Goal: Check status

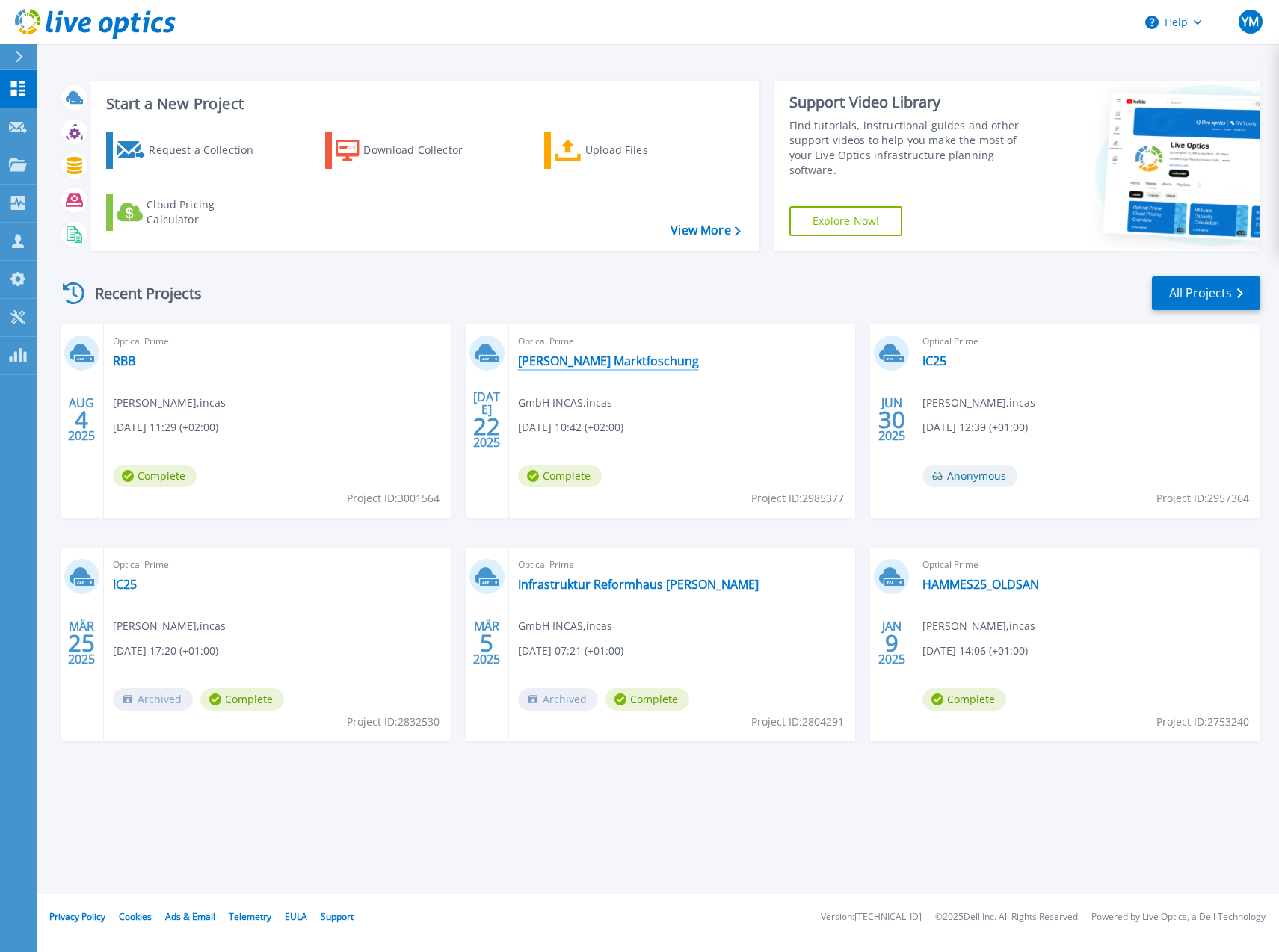
click at [593, 365] on link "[PERSON_NAME] Marktfoschung" at bounding box center [608, 360] width 181 height 15
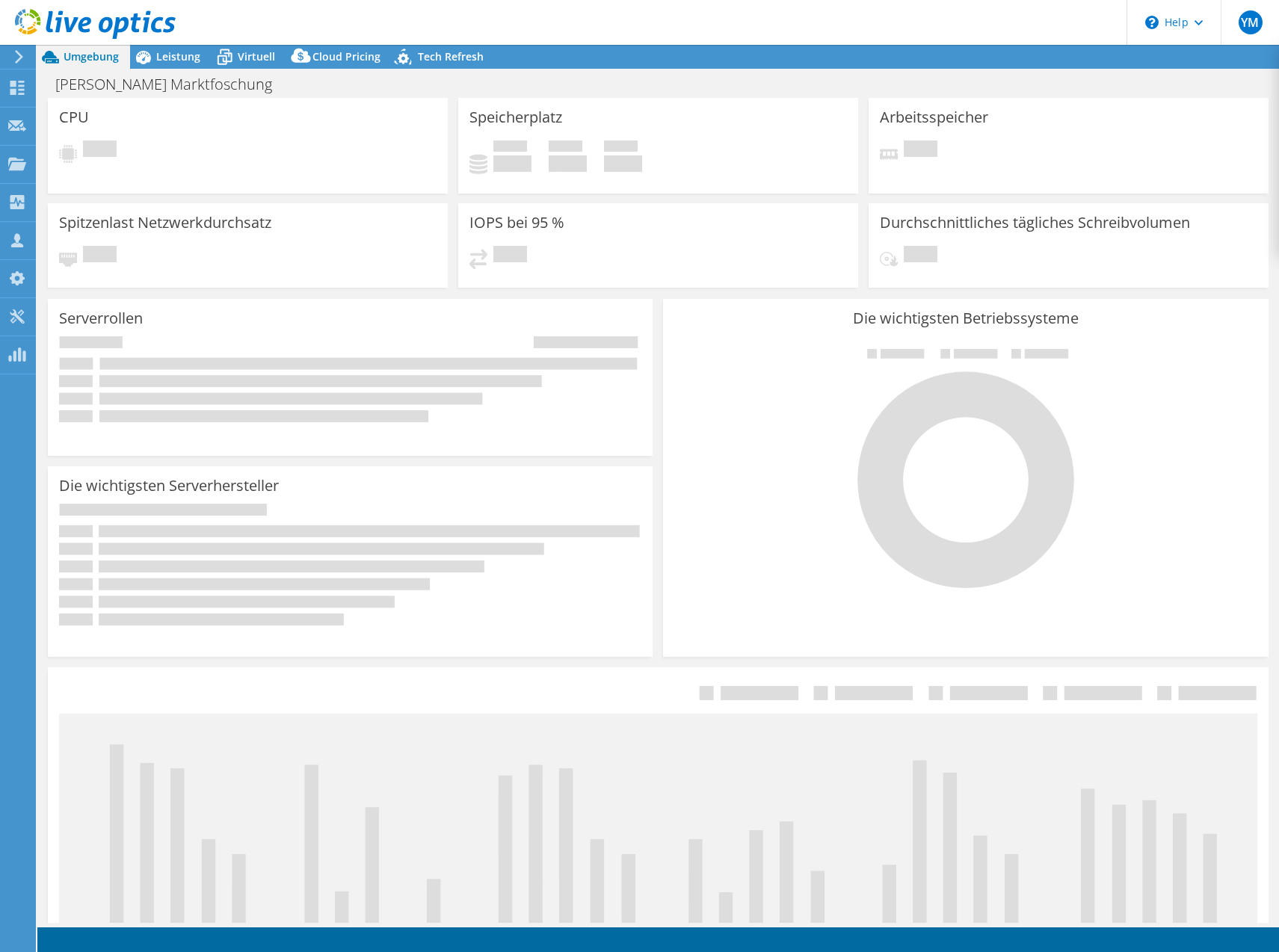
select select "EUFrankfurt"
select select "EUR"
